Goal: Task Accomplishment & Management: Use online tool/utility

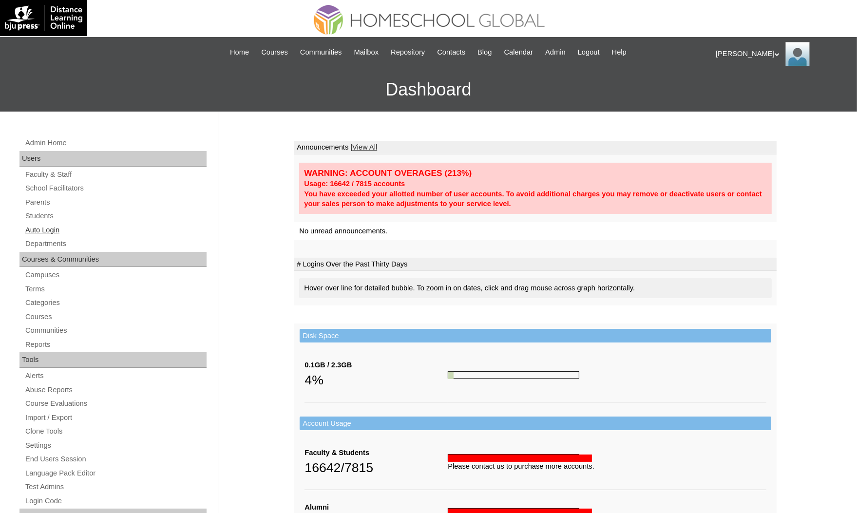
click at [68, 225] on link "Auto Login" at bounding box center [115, 230] width 182 height 12
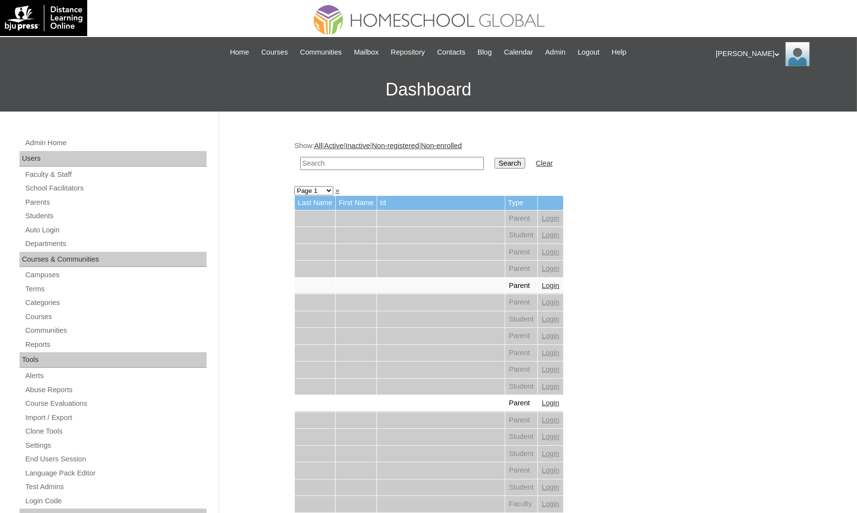
click at [326, 158] on input "text" at bounding box center [392, 163] width 184 height 13
paste input "[PERSON_NAME]"
type input "[PERSON_NAME]"
click at [495, 158] on input "Search" at bounding box center [510, 163] width 30 height 11
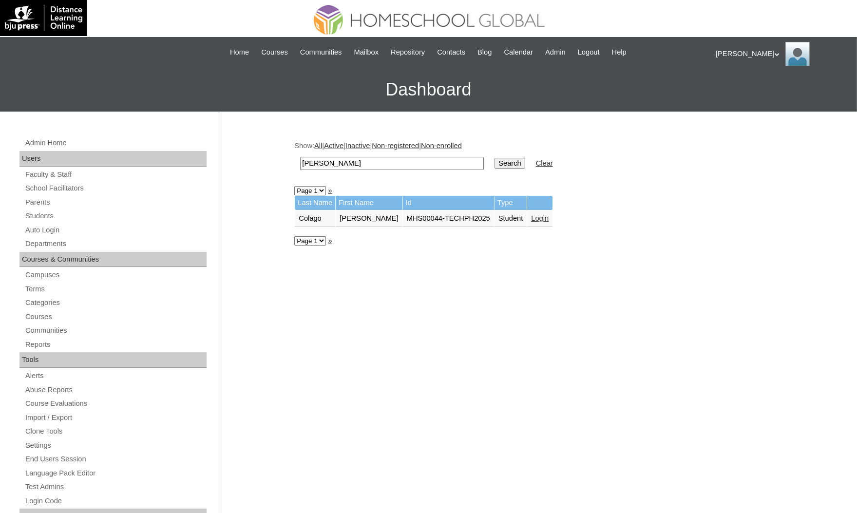
click at [549, 216] on link "Login" at bounding box center [540, 218] width 18 height 8
